Goal: Transaction & Acquisition: Book appointment/travel/reservation

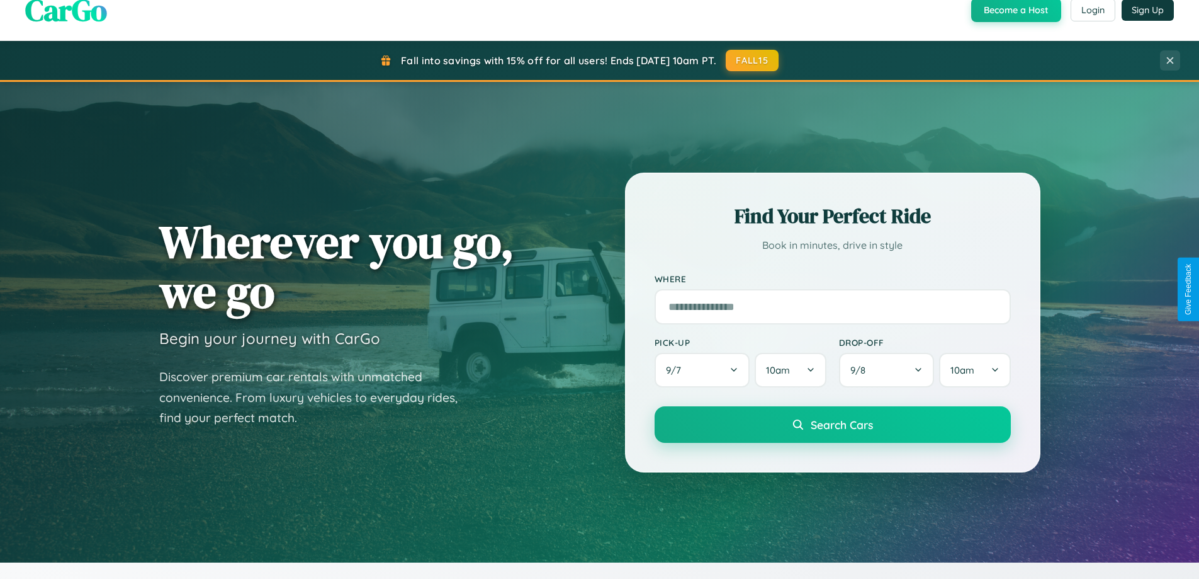
scroll to position [866, 0]
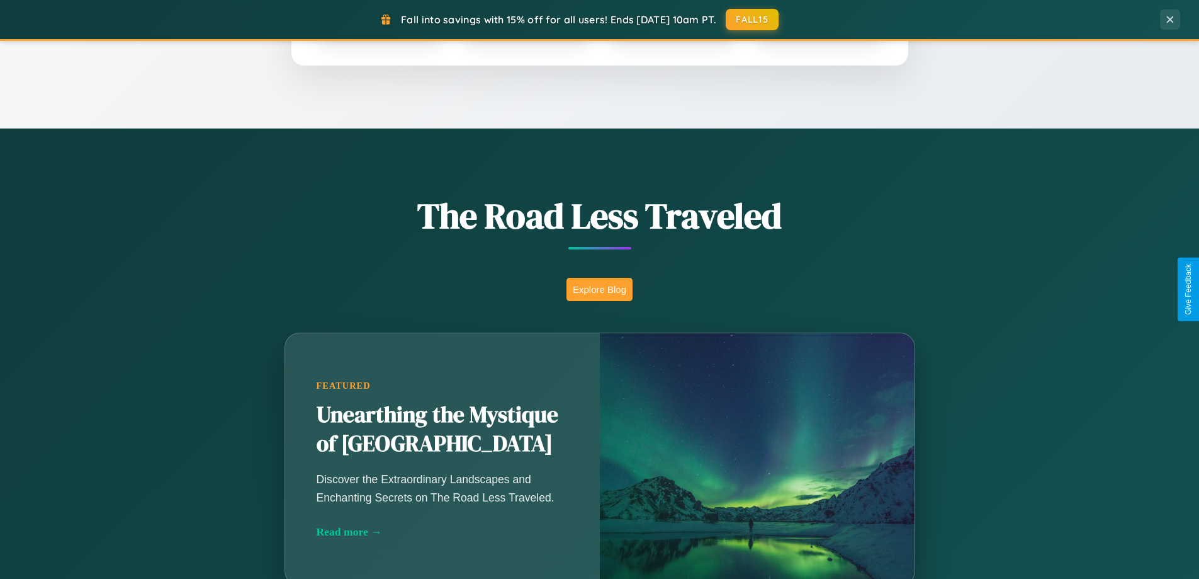
click at [599, 289] on button "Explore Blog" at bounding box center [600, 289] width 66 height 23
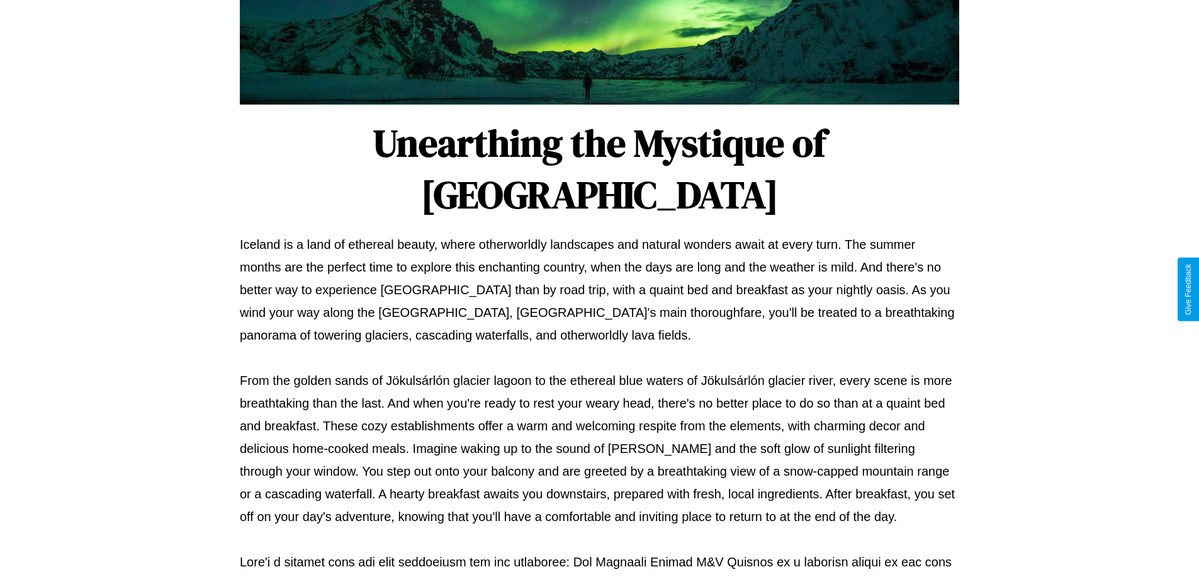
scroll to position [407, 0]
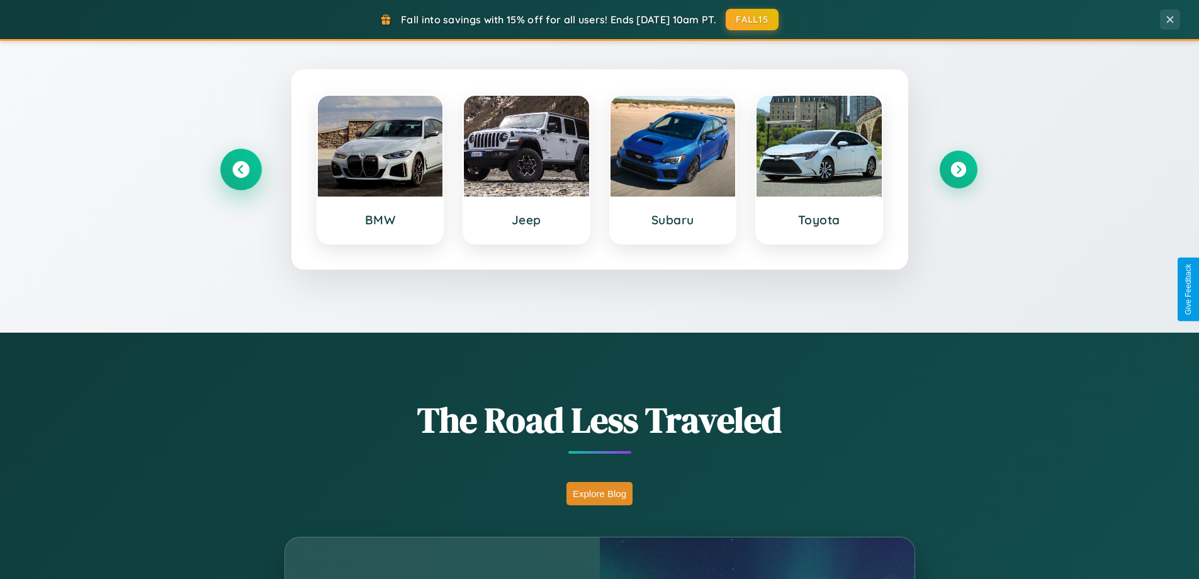
scroll to position [543, 0]
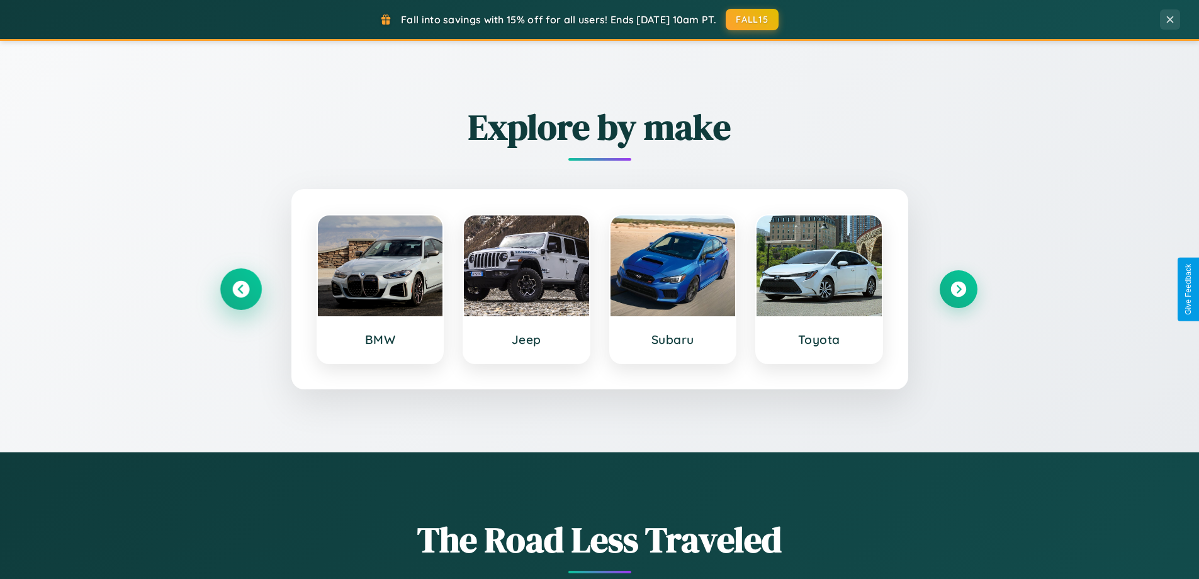
click at [240, 289] on icon at bounding box center [240, 289] width 17 height 17
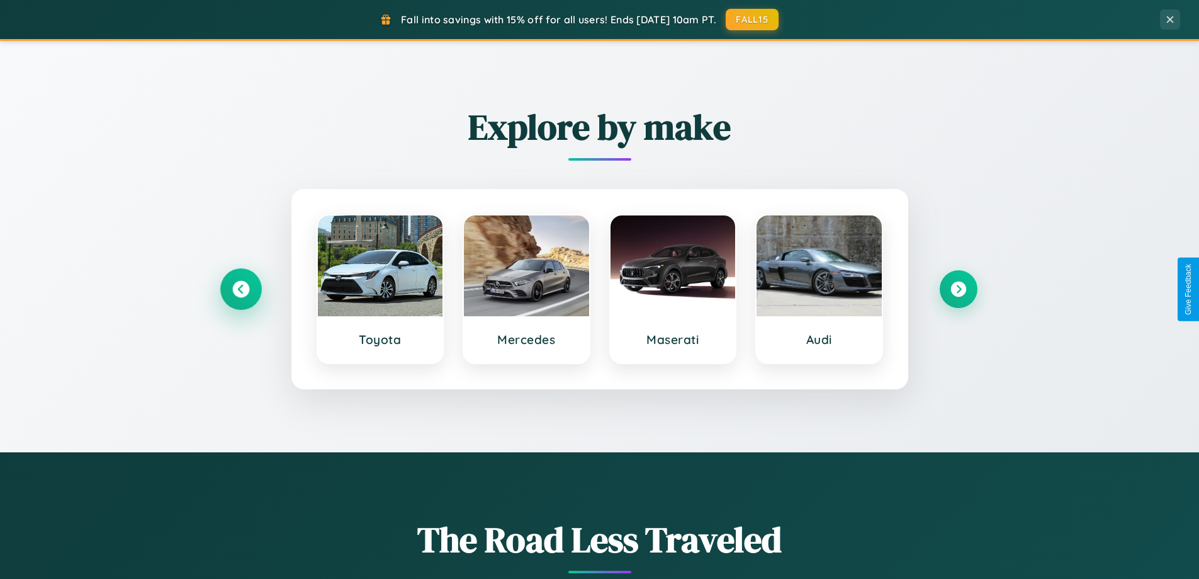
click at [240, 289] on icon at bounding box center [240, 289] width 17 height 17
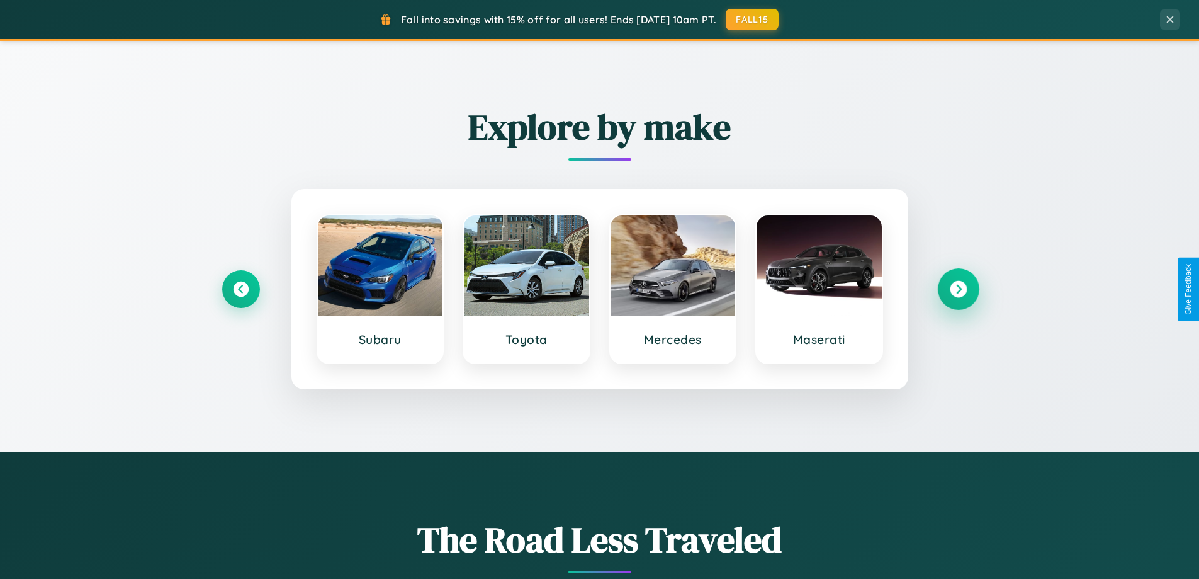
click at [958, 289] on icon at bounding box center [958, 289] width 17 height 17
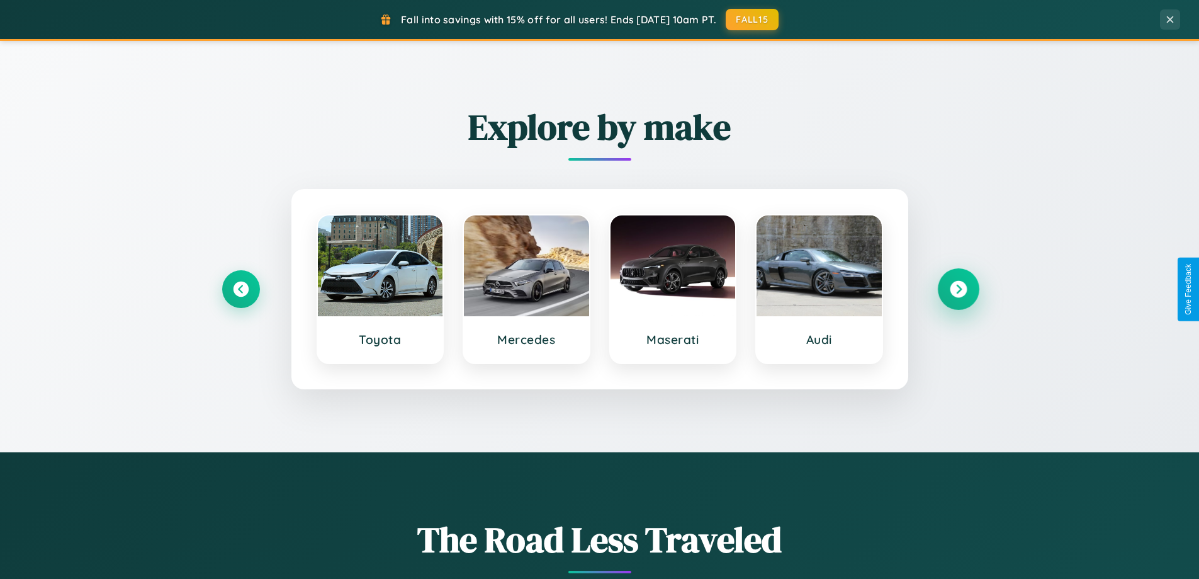
scroll to position [0, 0]
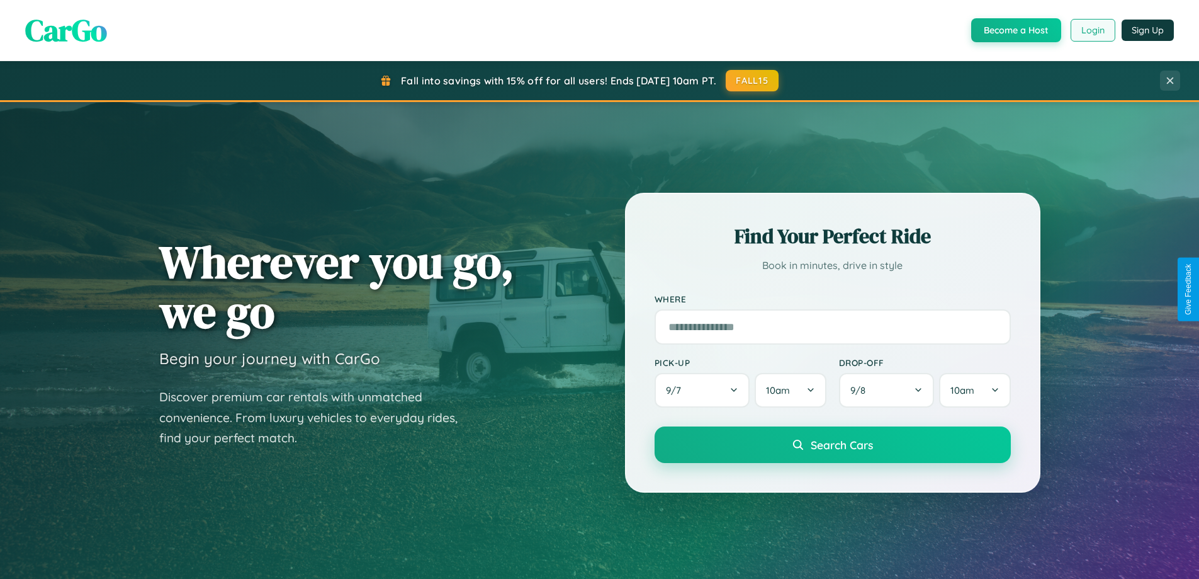
click at [1092, 30] on button "Login" at bounding box center [1093, 30] width 45 height 23
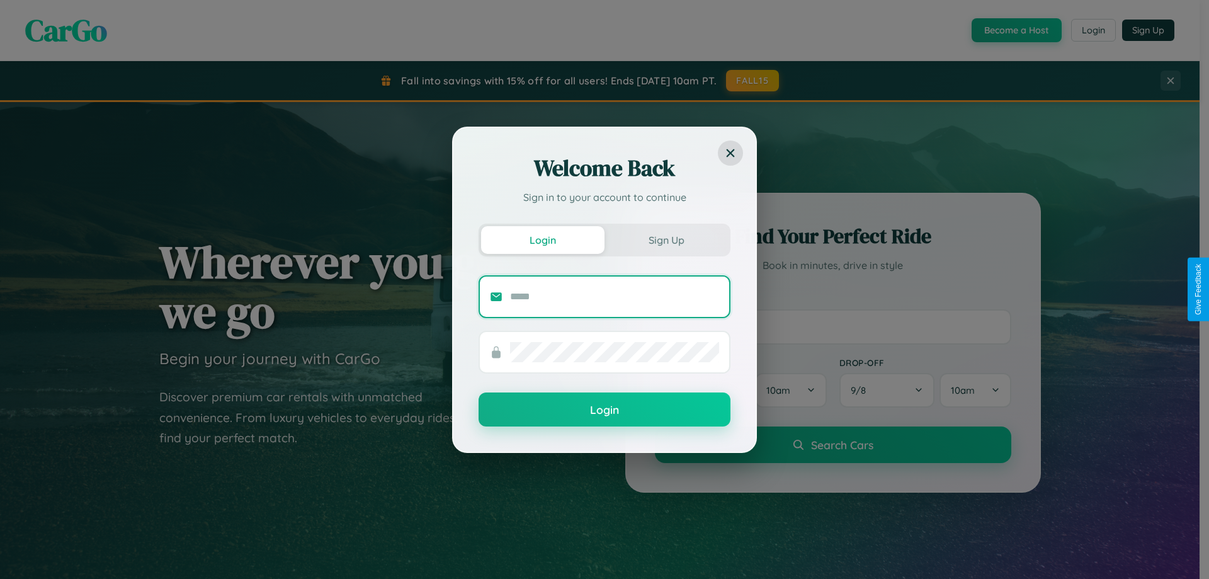
click at [614, 296] on input "text" at bounding box center [614, 296] width 209 height 20
type input "**********"
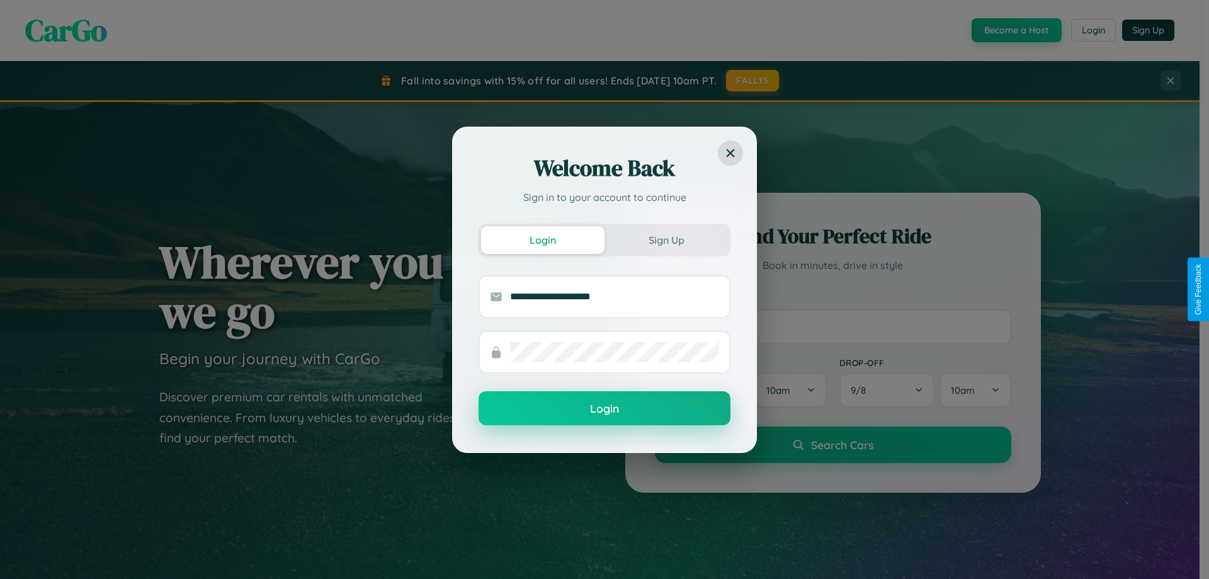
click at [604, 409] on button "Login" at bounding box center [604, 408] width 252 height 34
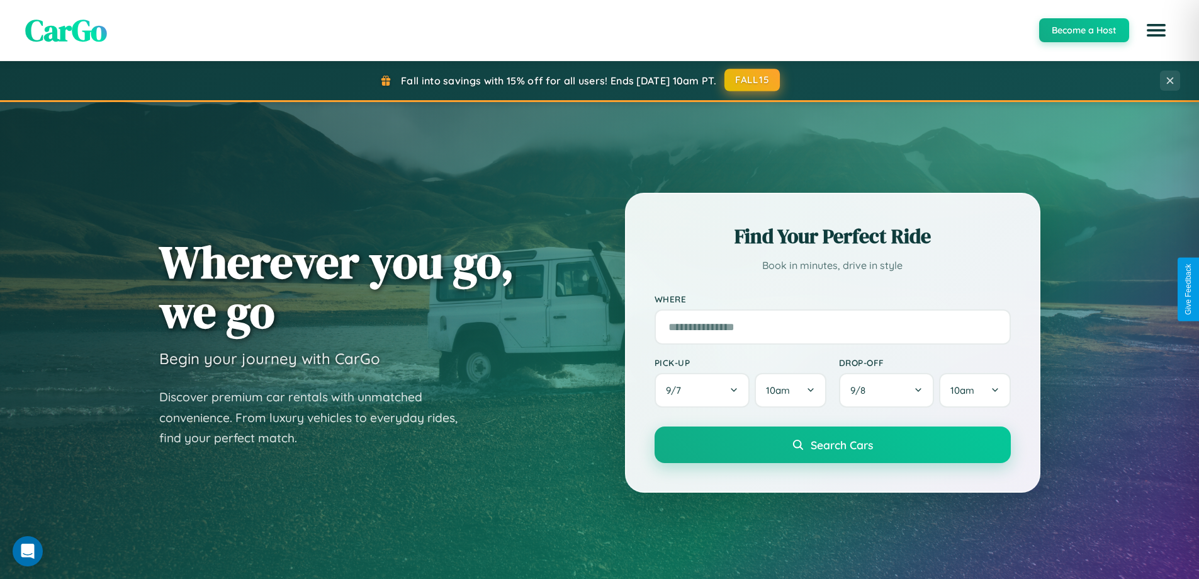
click at [753, 80] on button "FALL15" at bounding box center [752, 80] width 55 height 23
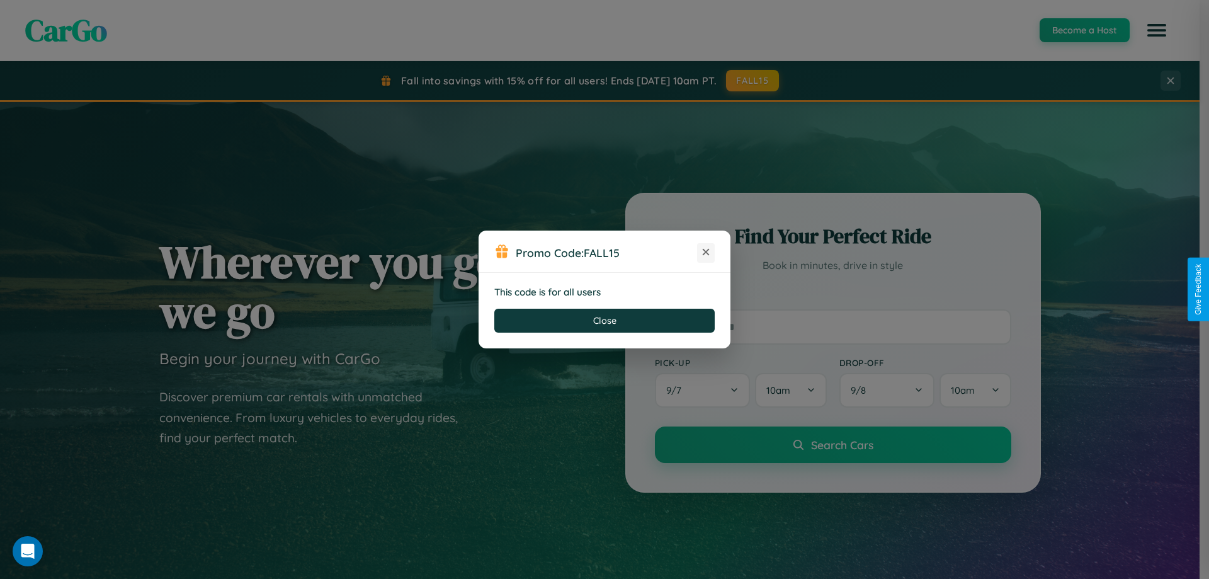
click at [706, 252] on icon at bounding box center [705, 252] width 13 height 13
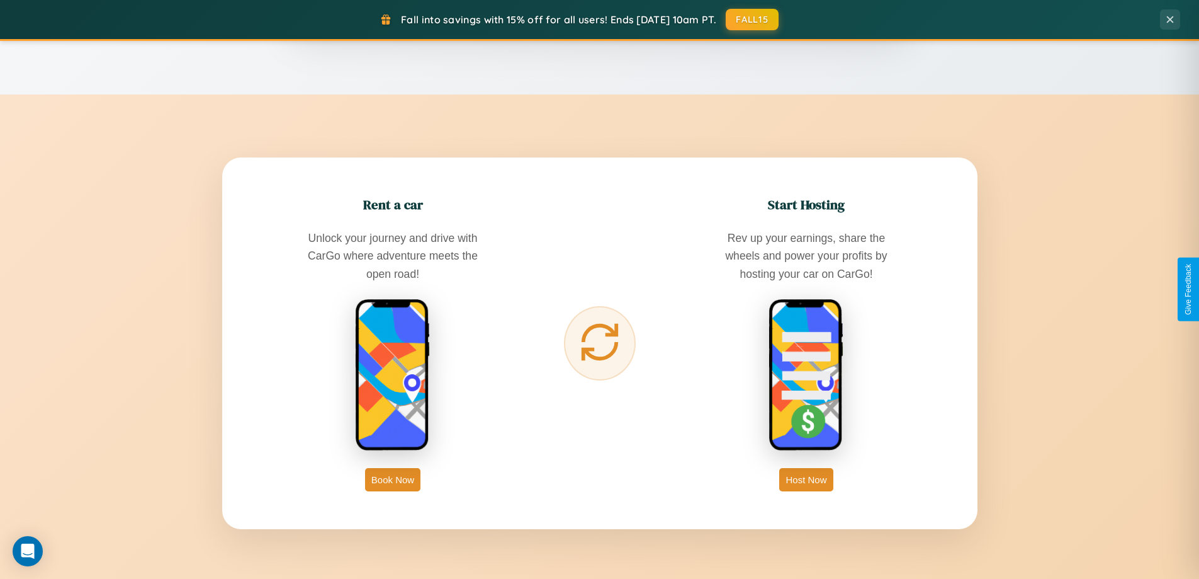
scroll to position [2023, 0]
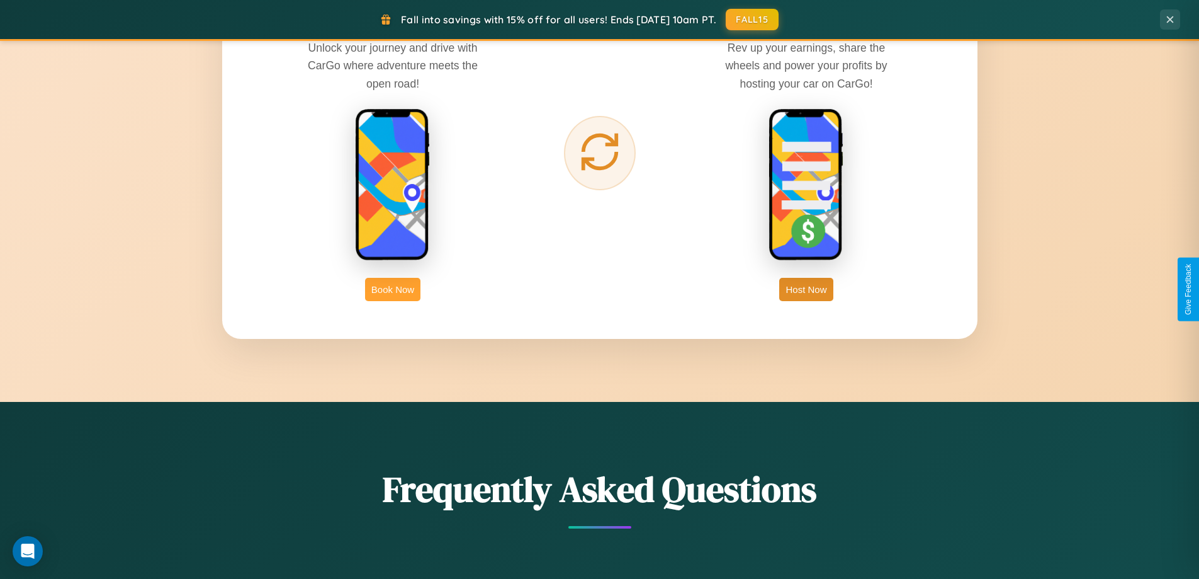
click at [393, 289] on button "Book Now" at bounding box center [392, 289] width 55 height 23
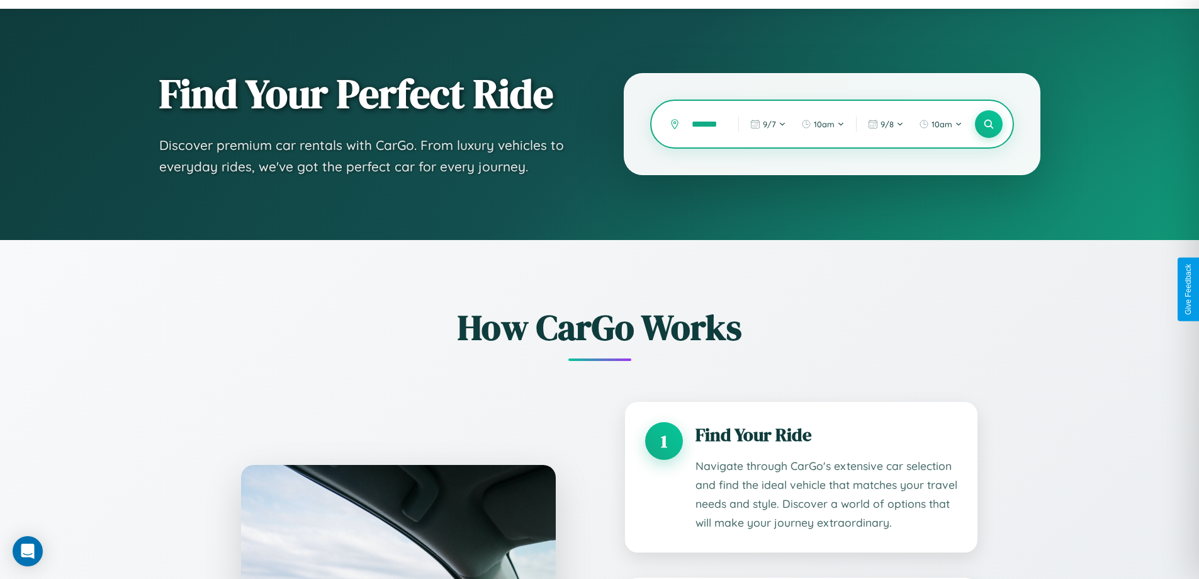
scroll to position [1060, 0]
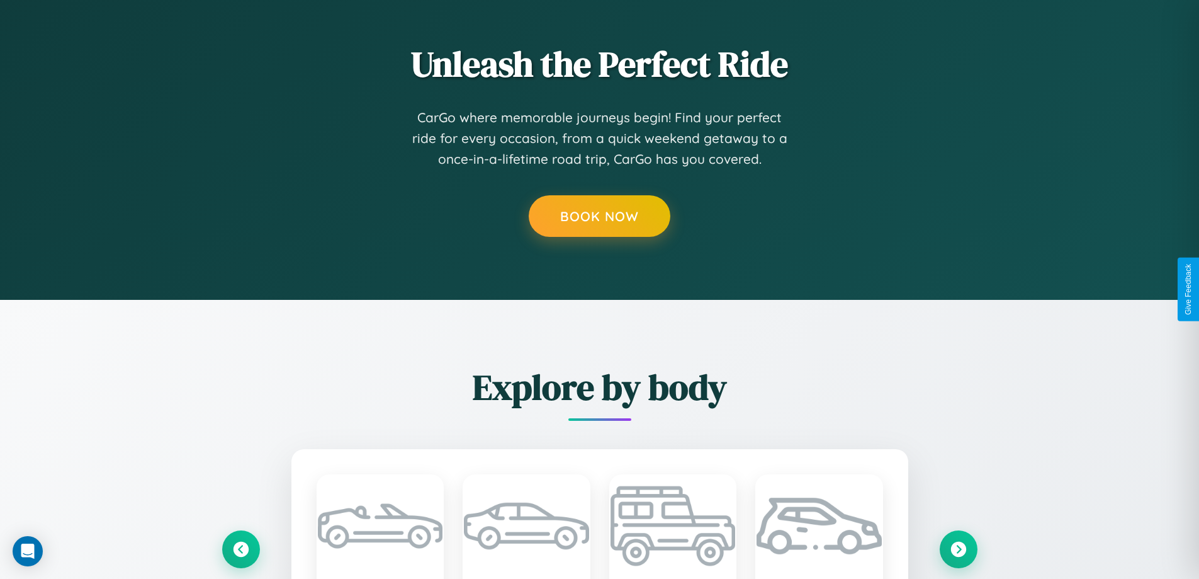
type input "*******"
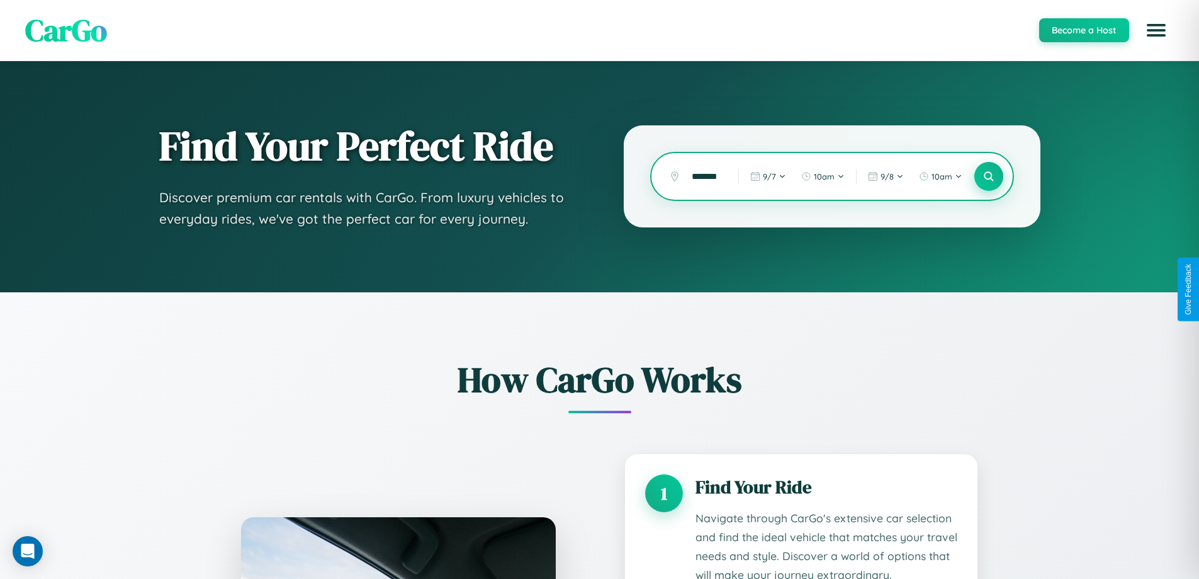
click at [988, 176] on icon at bounding box center [989, 177] width 12 height 12
